Goal: Information Seeking & Learning: Learn about a topic

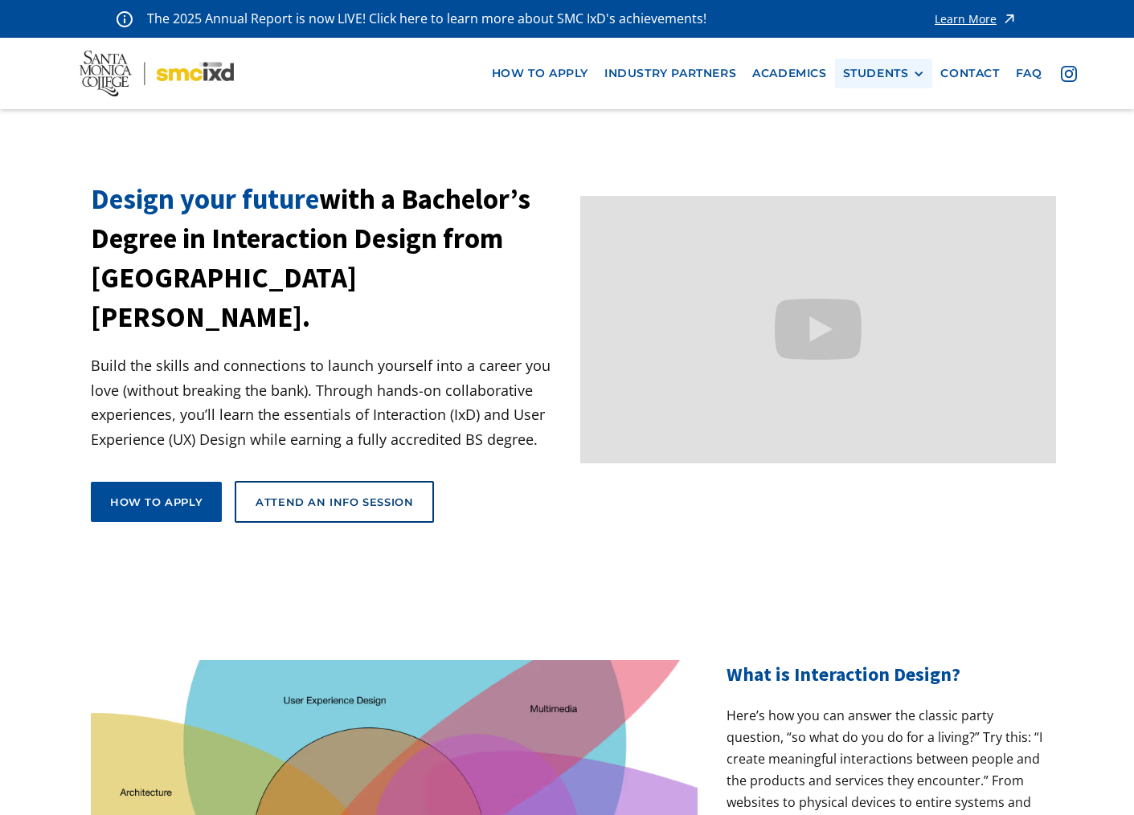
click at [852, 73] on div "STUDENTS" at bounding box center [876, 74] width 66 height 14
click at [880, 161] on link "Alumni" at bounding box center [915, 163] width 145 height 30
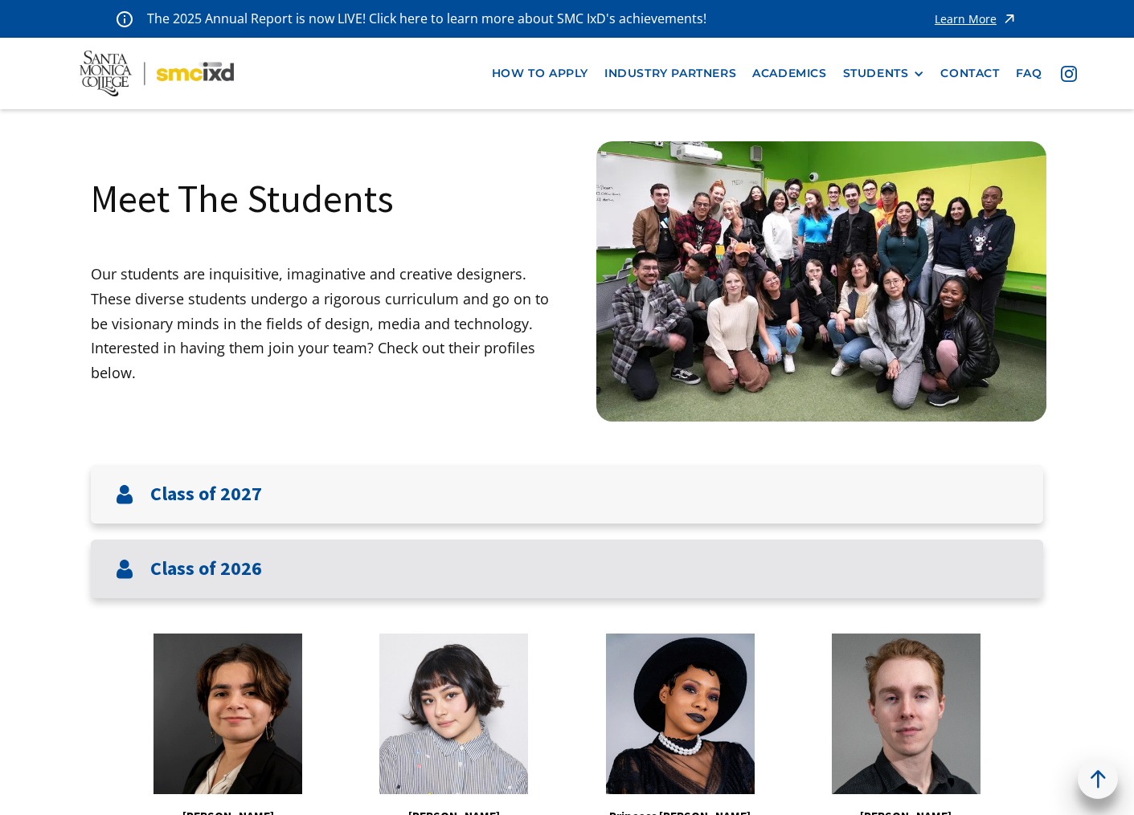
scroll to position [437, 0]
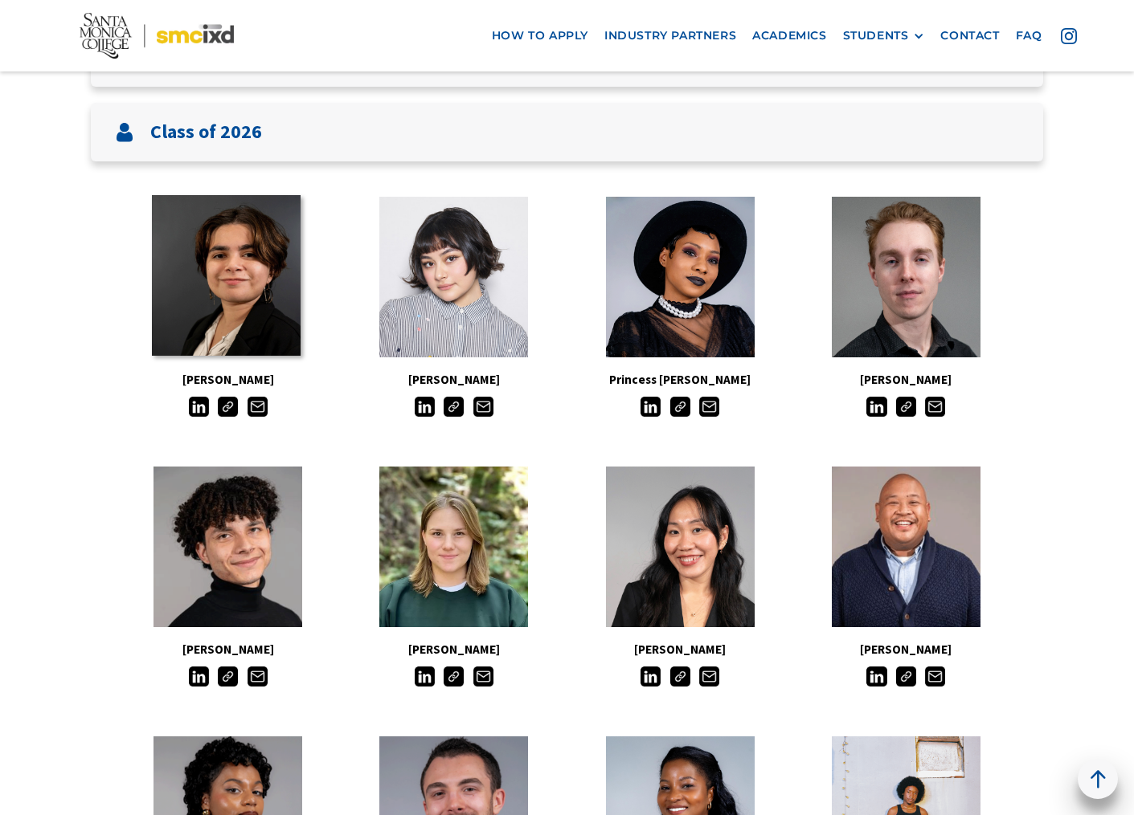
click at [251, 270] on link at bounding box center [226, 275] width 149 height 161
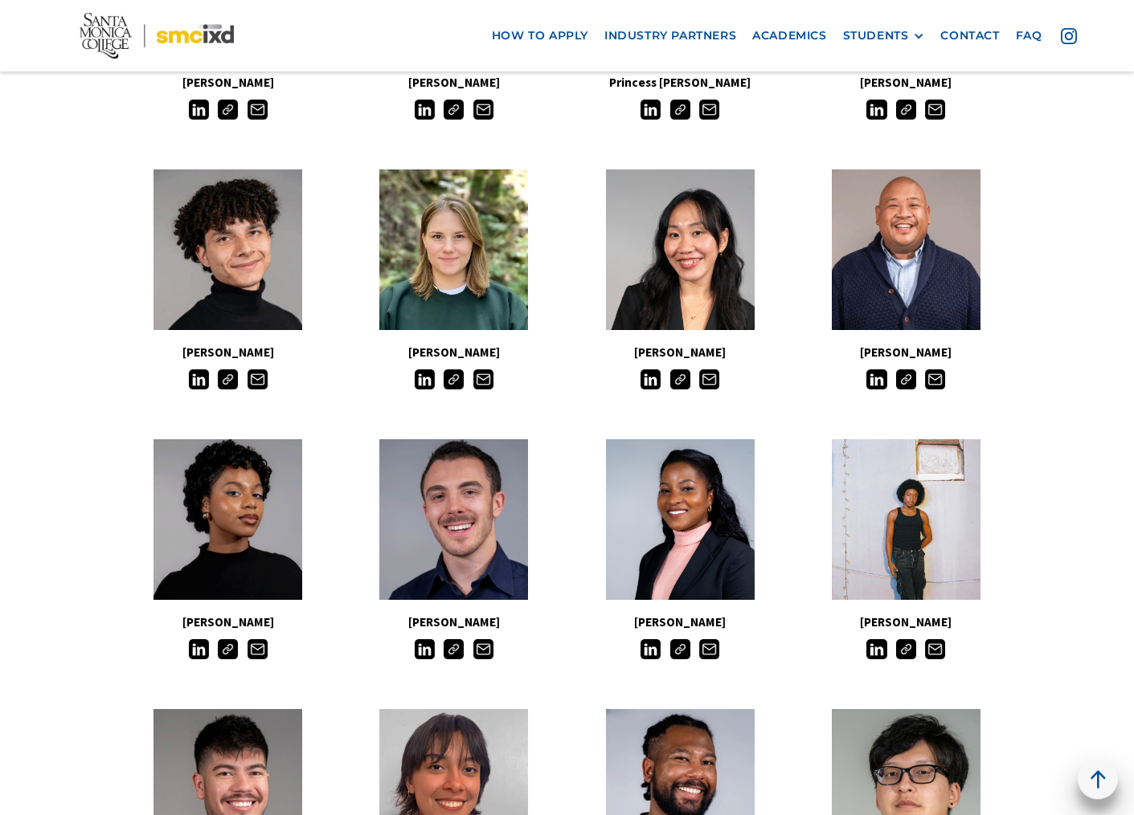
scroll to position [810, 0]
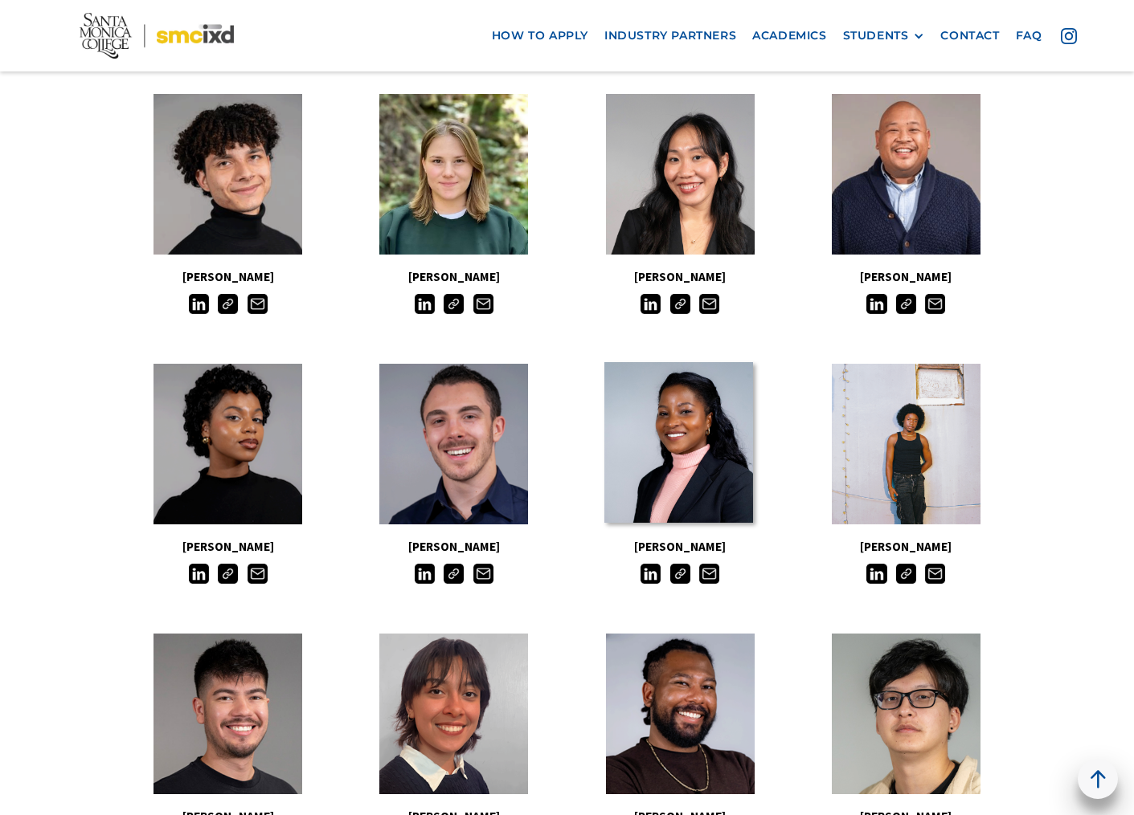
click at [662, 423] on link at bounding box center [678, 442] width 149 height 161
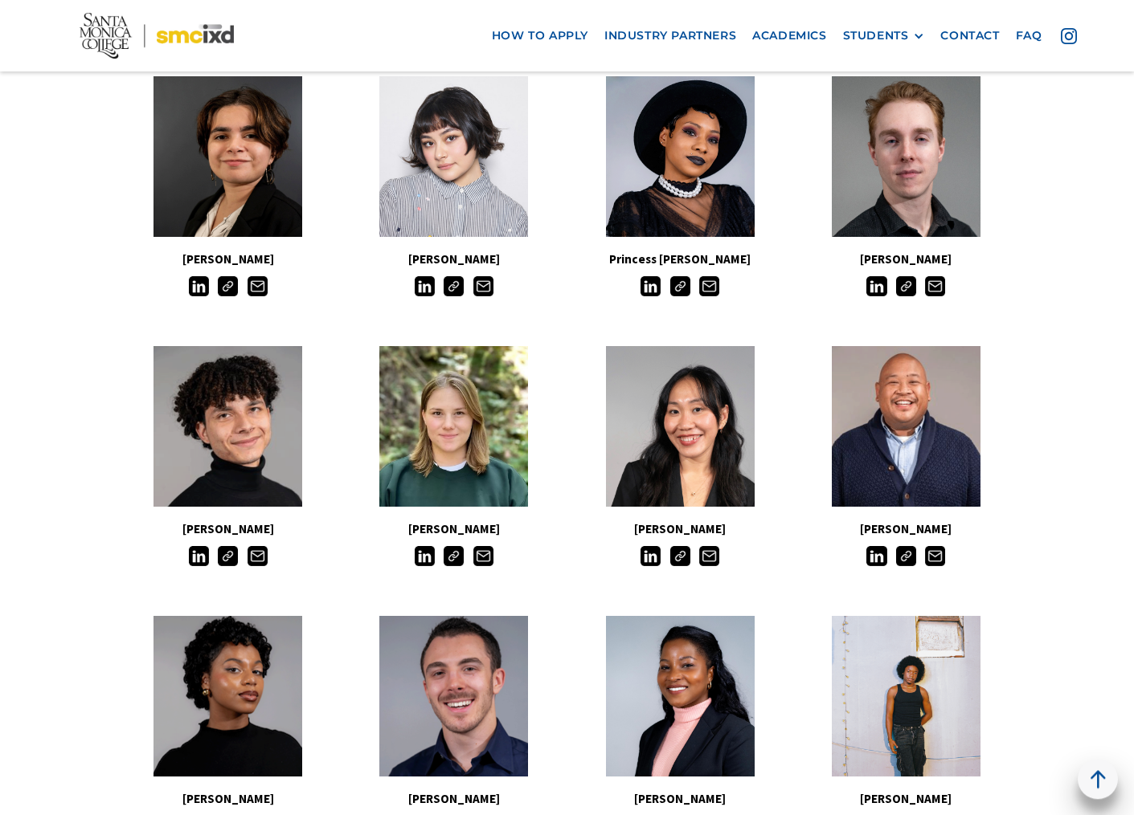
scroll to position [373, 0]
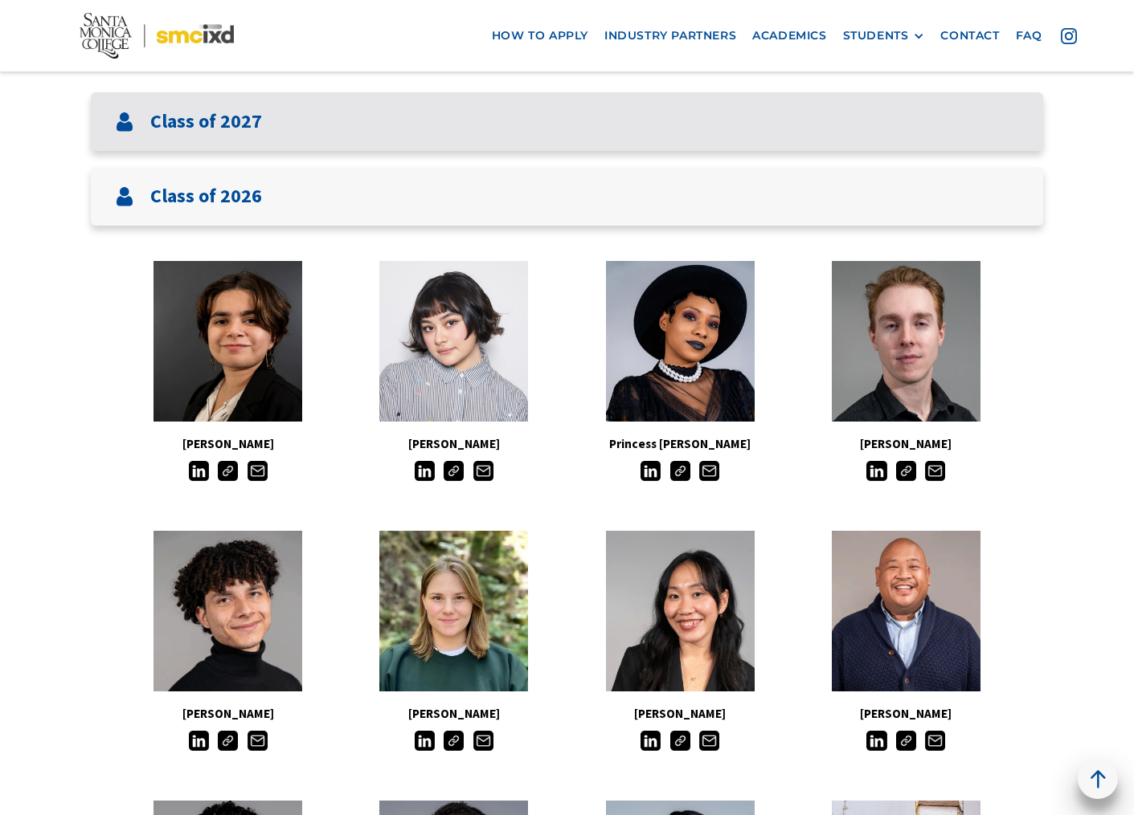
click at [184, 133] on h3 "Class of 2027" at bounding box center [206, 121] width 112 height 23
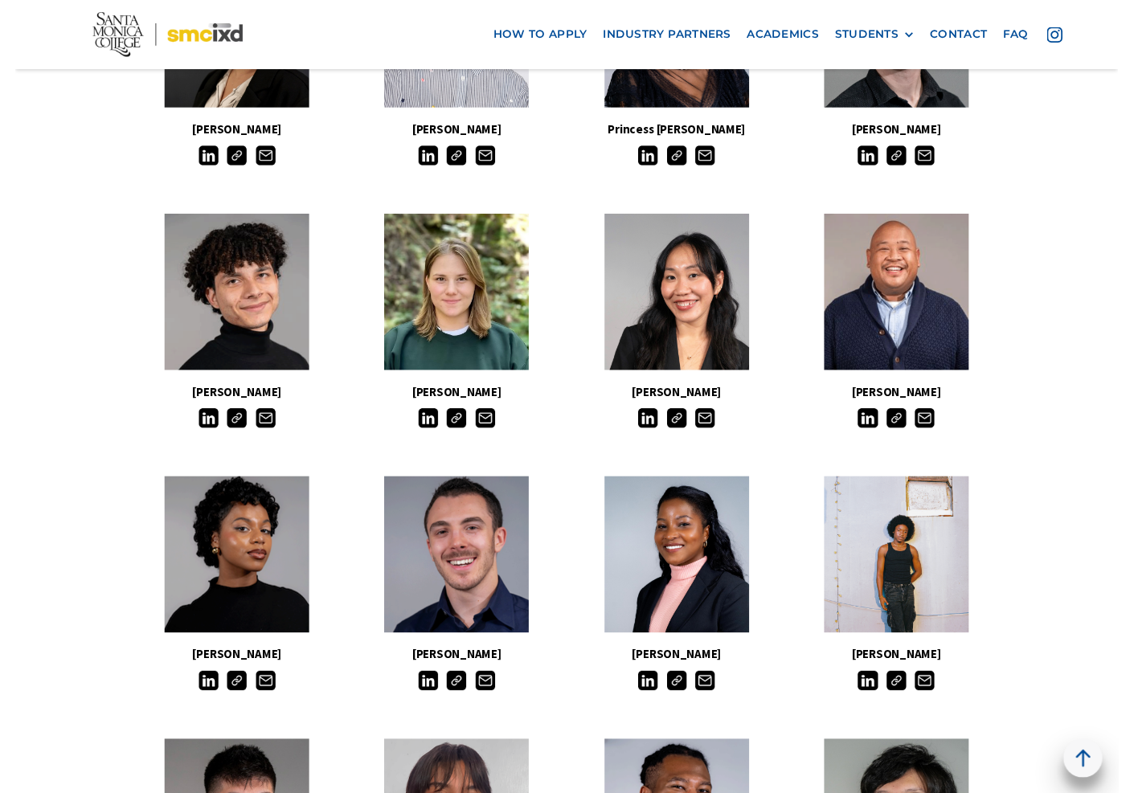
scroll to position [630, 0]
